Goal: Navigation & Orientation: Find specific page/section

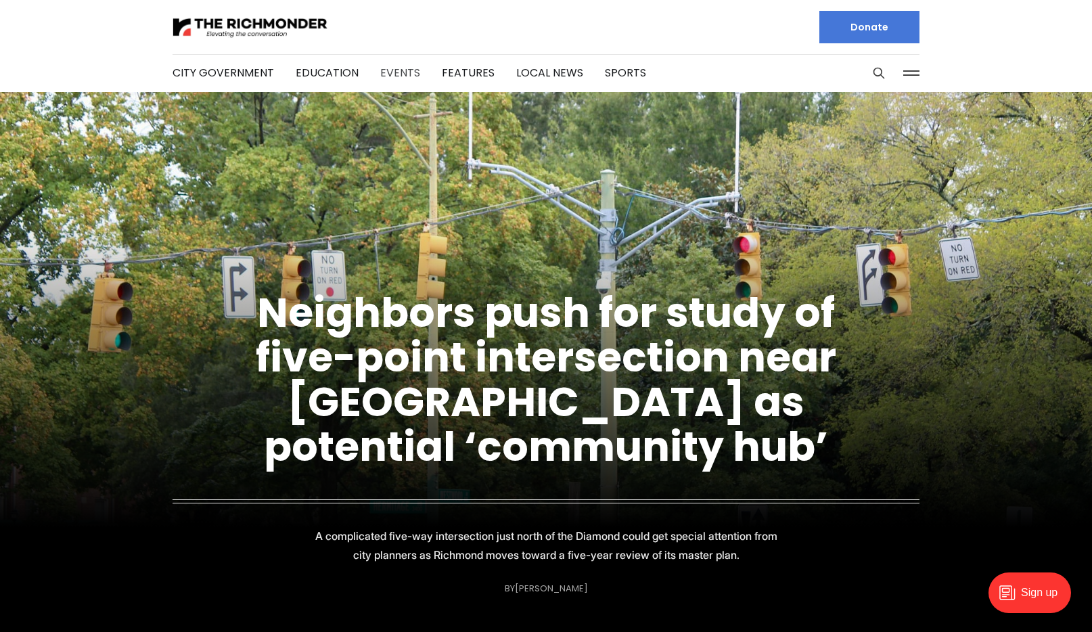
click at [395, 70] on link "Events" at bounding box center [400, 73] width 40 height 16
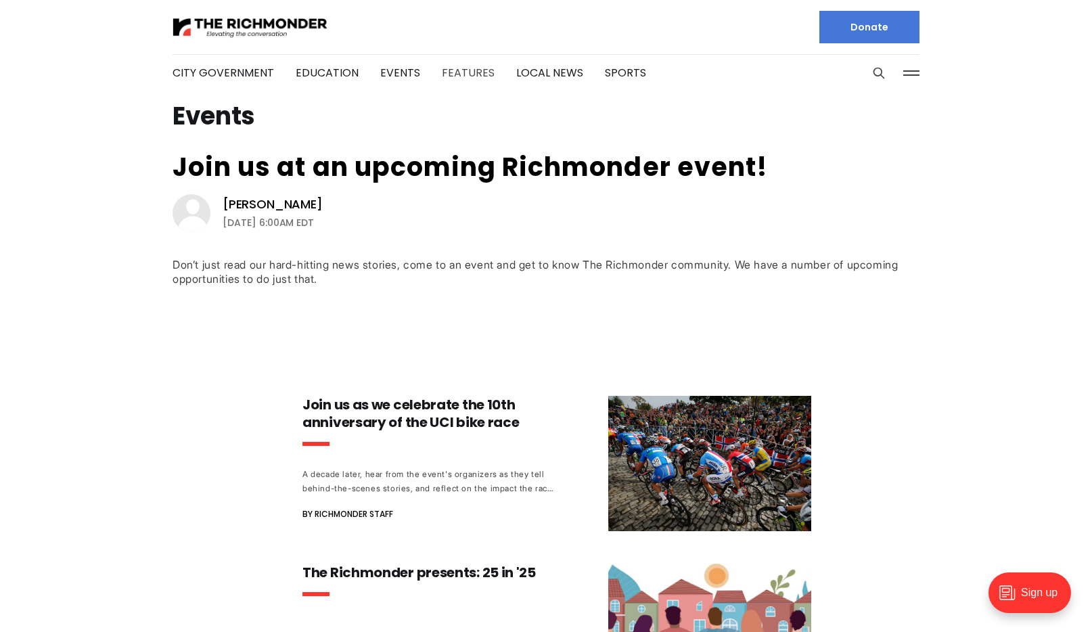
click at [475, 75] on link "Features" at bounding box center [468, 73] width 53 height 16
